Goal: Information Seeking & Learning: Learn about a topic

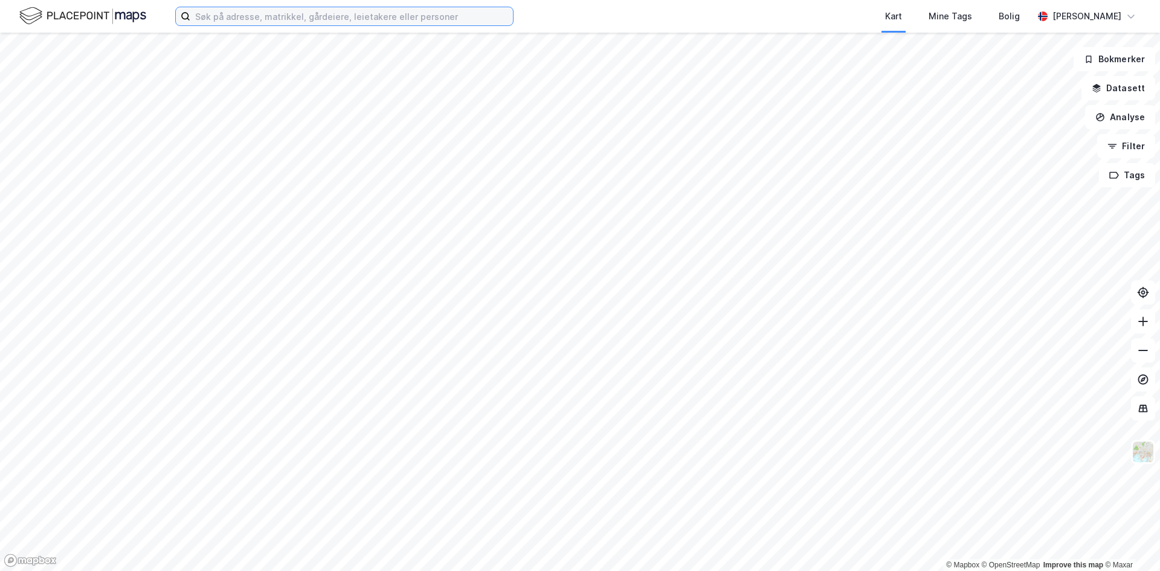
click at [225, 13] on input at bounding box center [351, 16] width 323 height 18
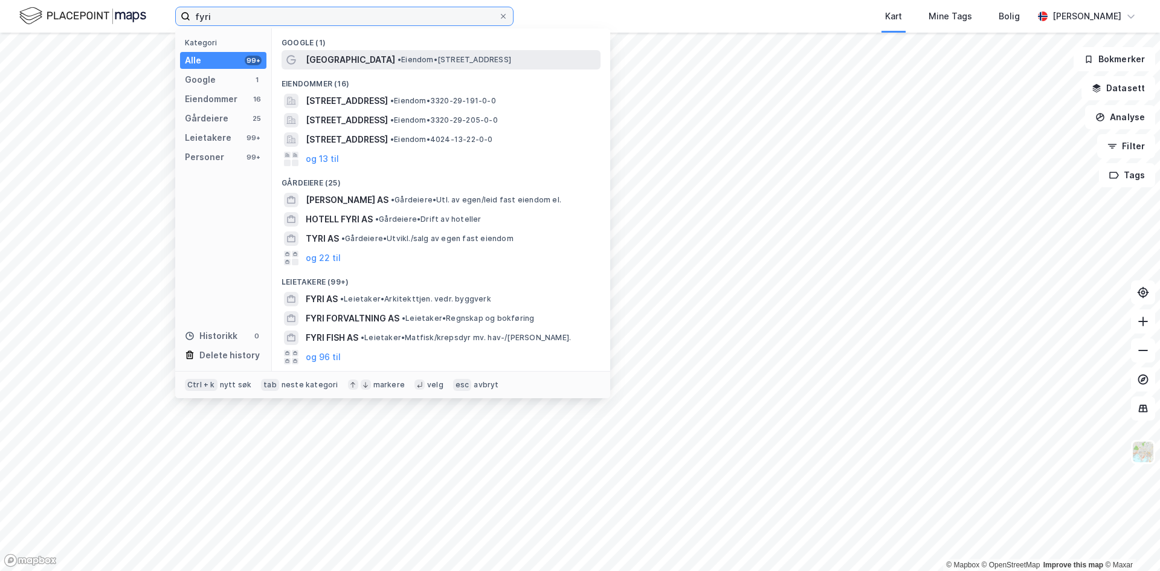
type input "fyri"
click at [398, 64] on span "• Eiendom • [STREET_ADDRESS]" at bounding box center [455, 60] width 114 height 10
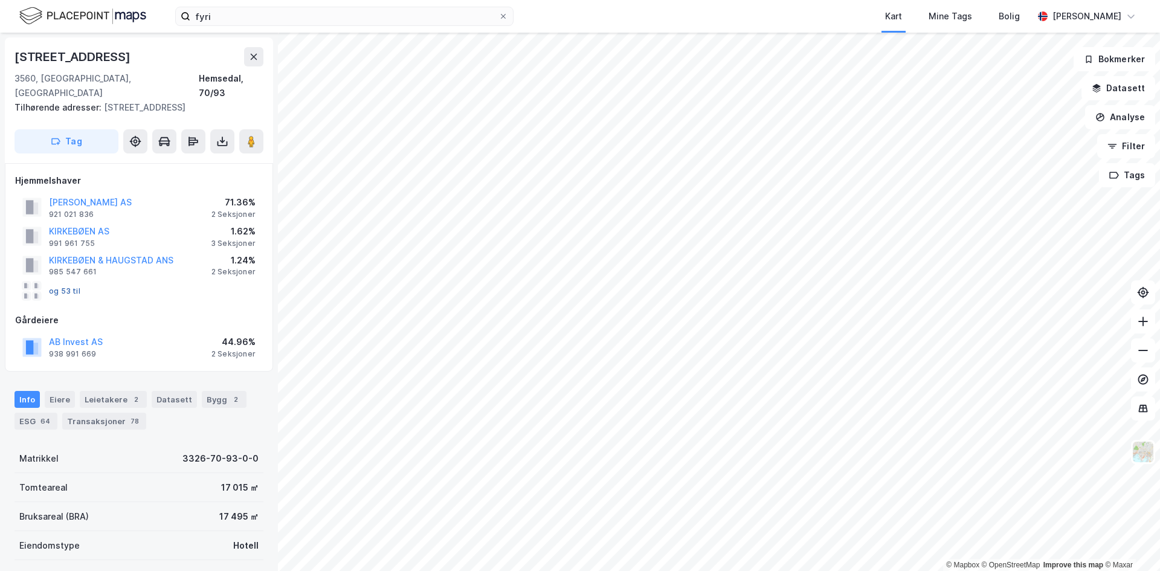
click at [0, 0] on button "og 53 til" at bounding box center [0, 0] width 0 height 0
